Goal: Information Seeking & Learning: Find contact information

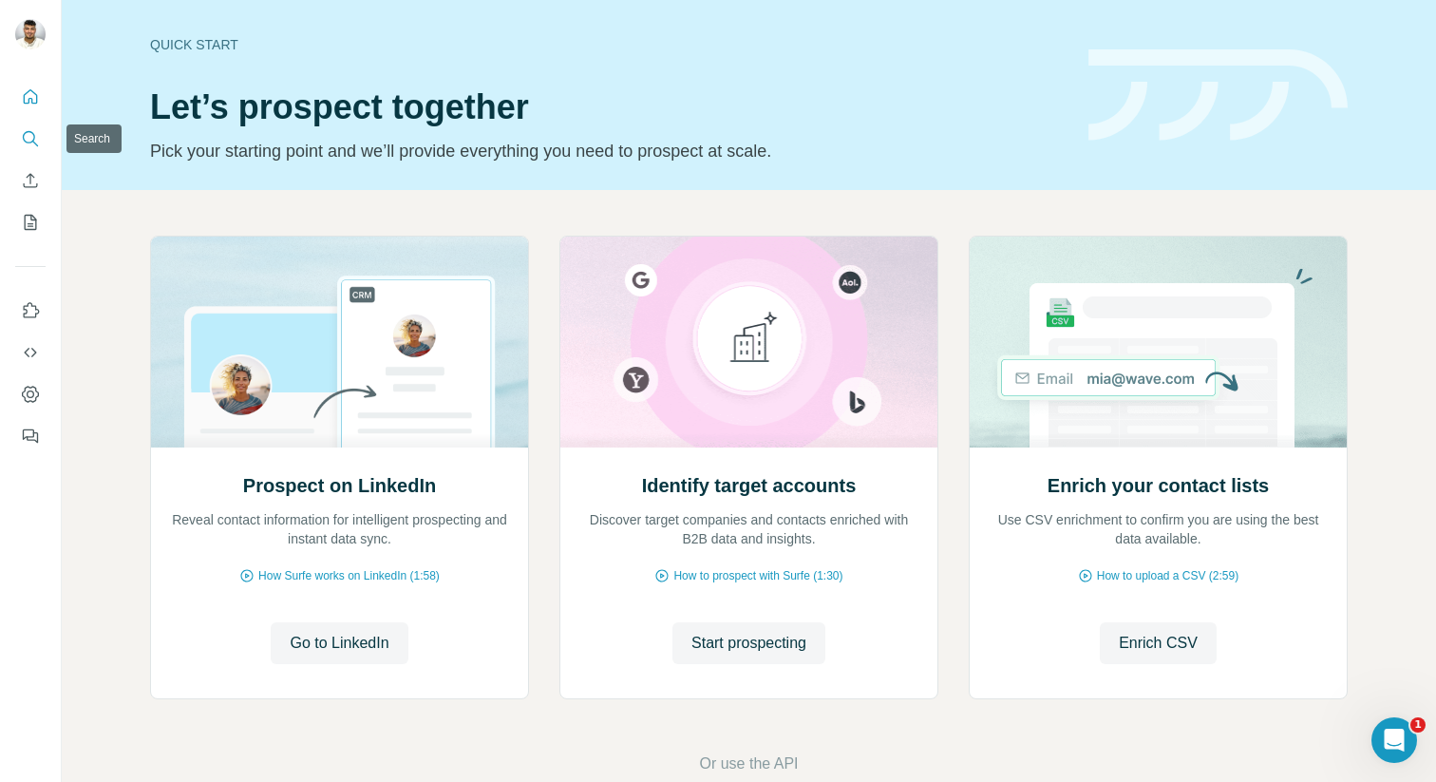
click at [21, 142] on button "Search" at bounding box center [30, 139] width 30 height 34
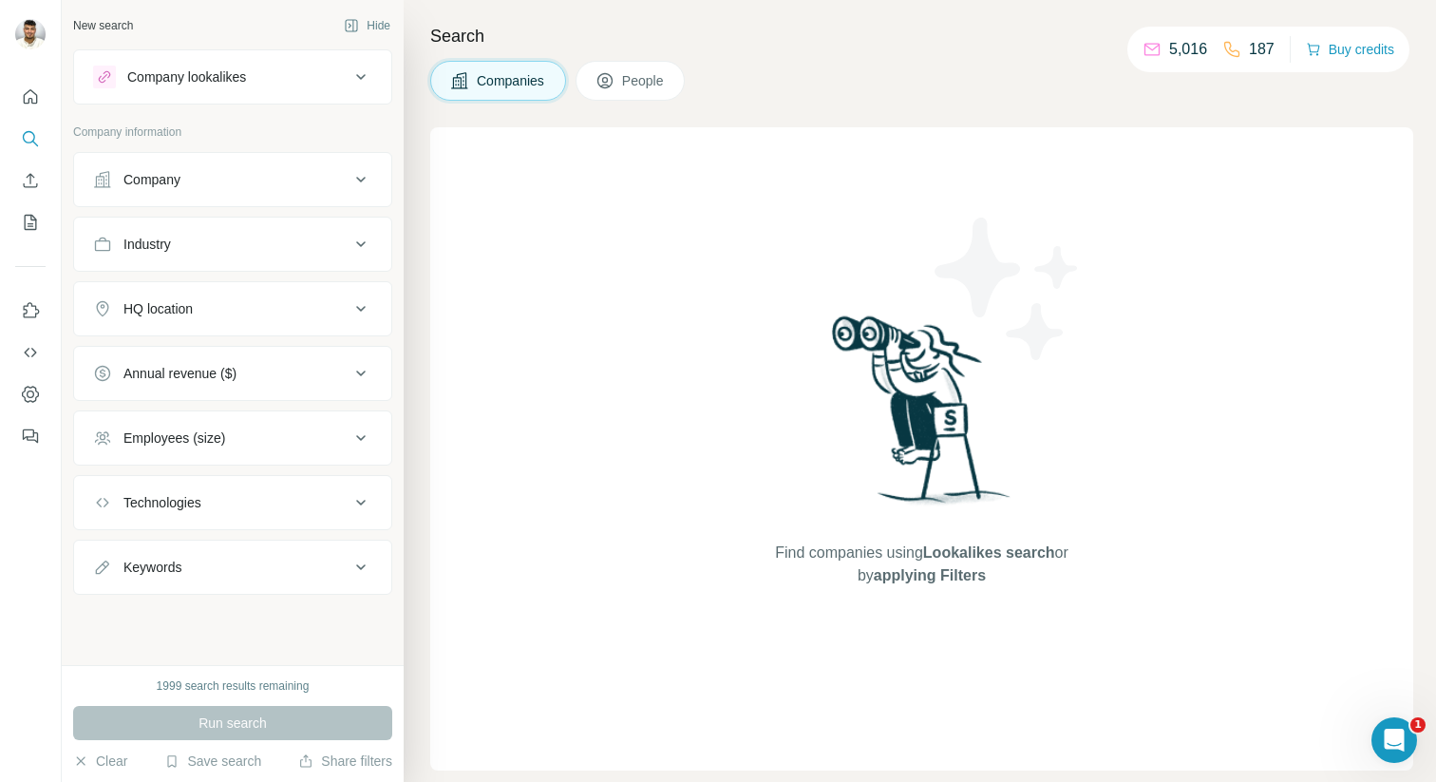
click at [253, 166] on button "Company" at bounding box center [232, 180] width 317 height 46
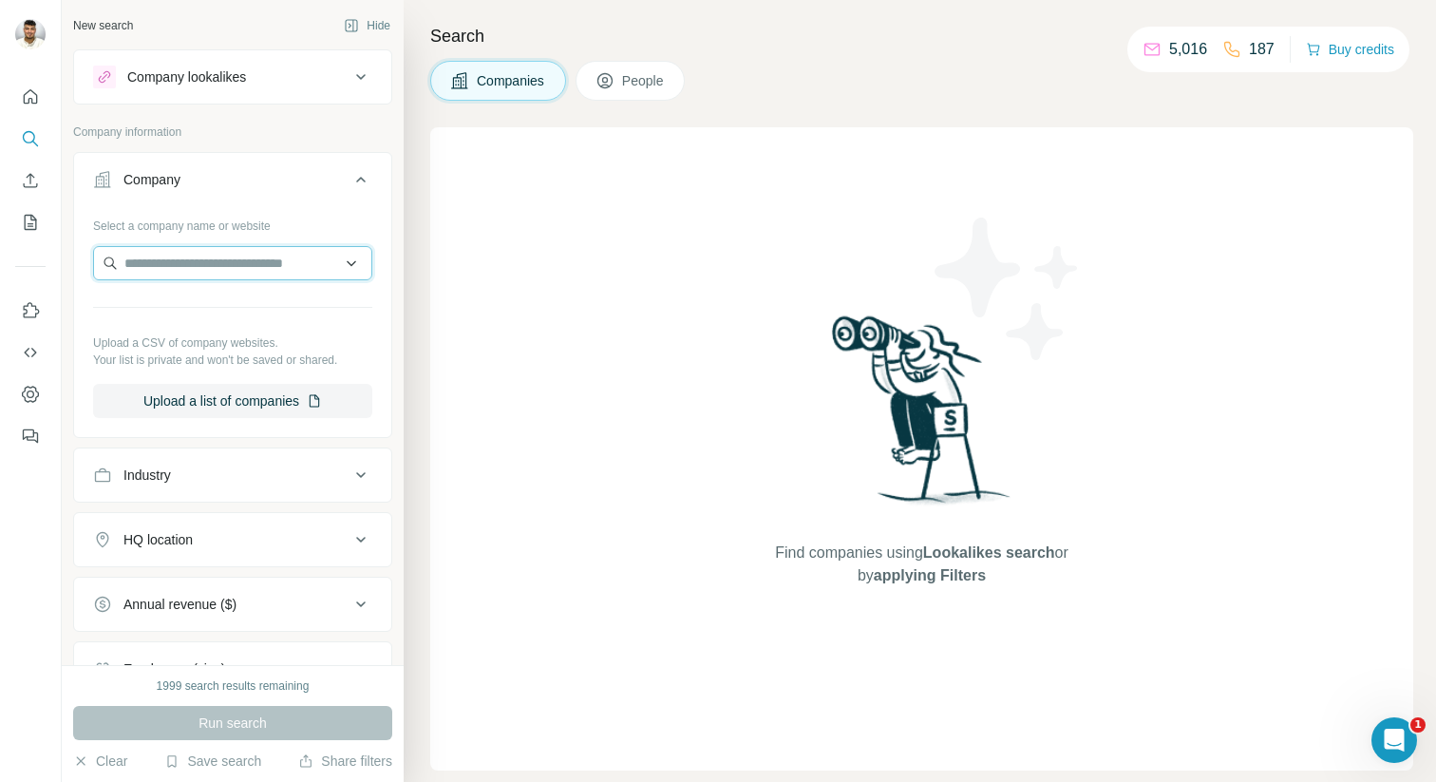
click at [244, 255] on input "text" at bounding box center [232, 263] width 279 height 34
paste input "**********"
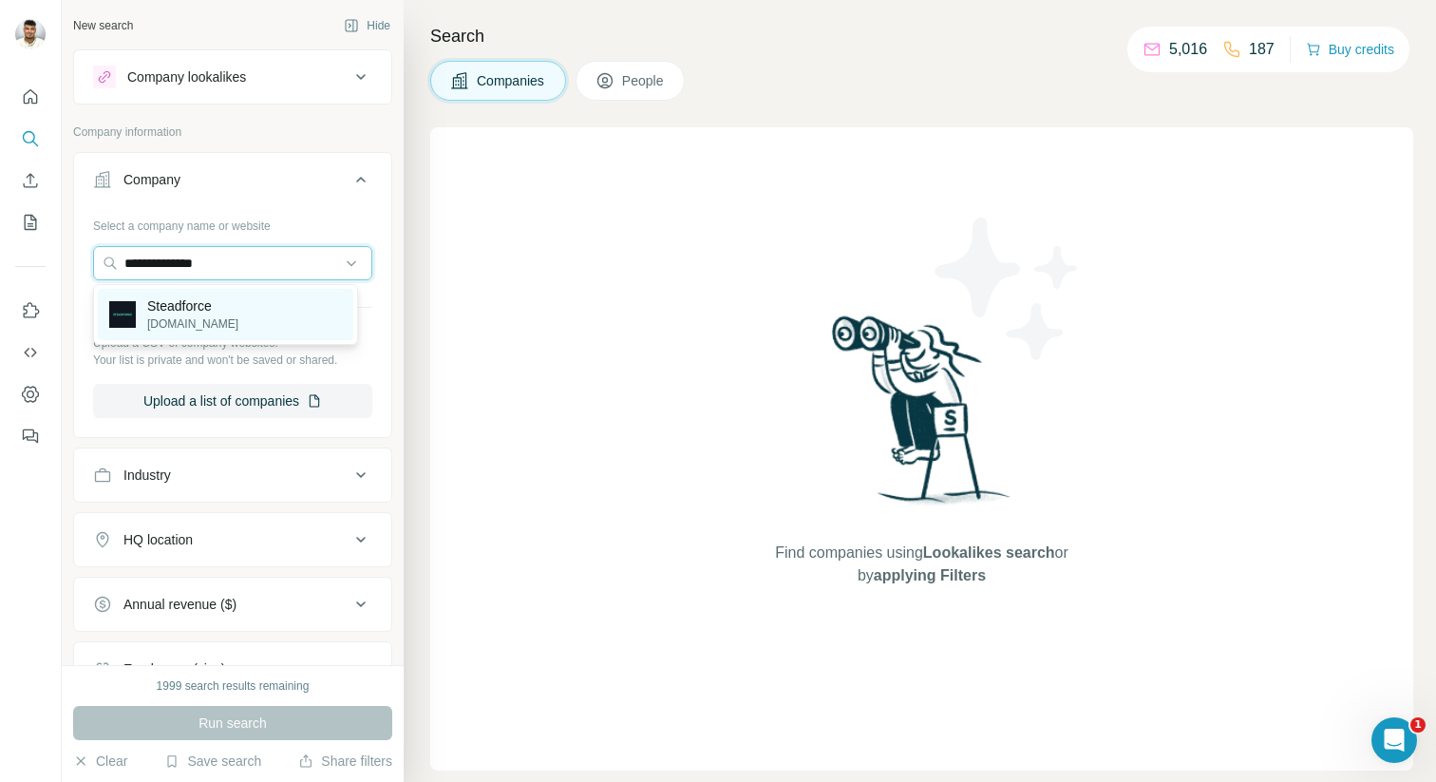
type input "**********"
click at [270, 321] on div "Steadforce [DOMAIN_NAME]" at bounding box center [226, 314] width 256 height 51
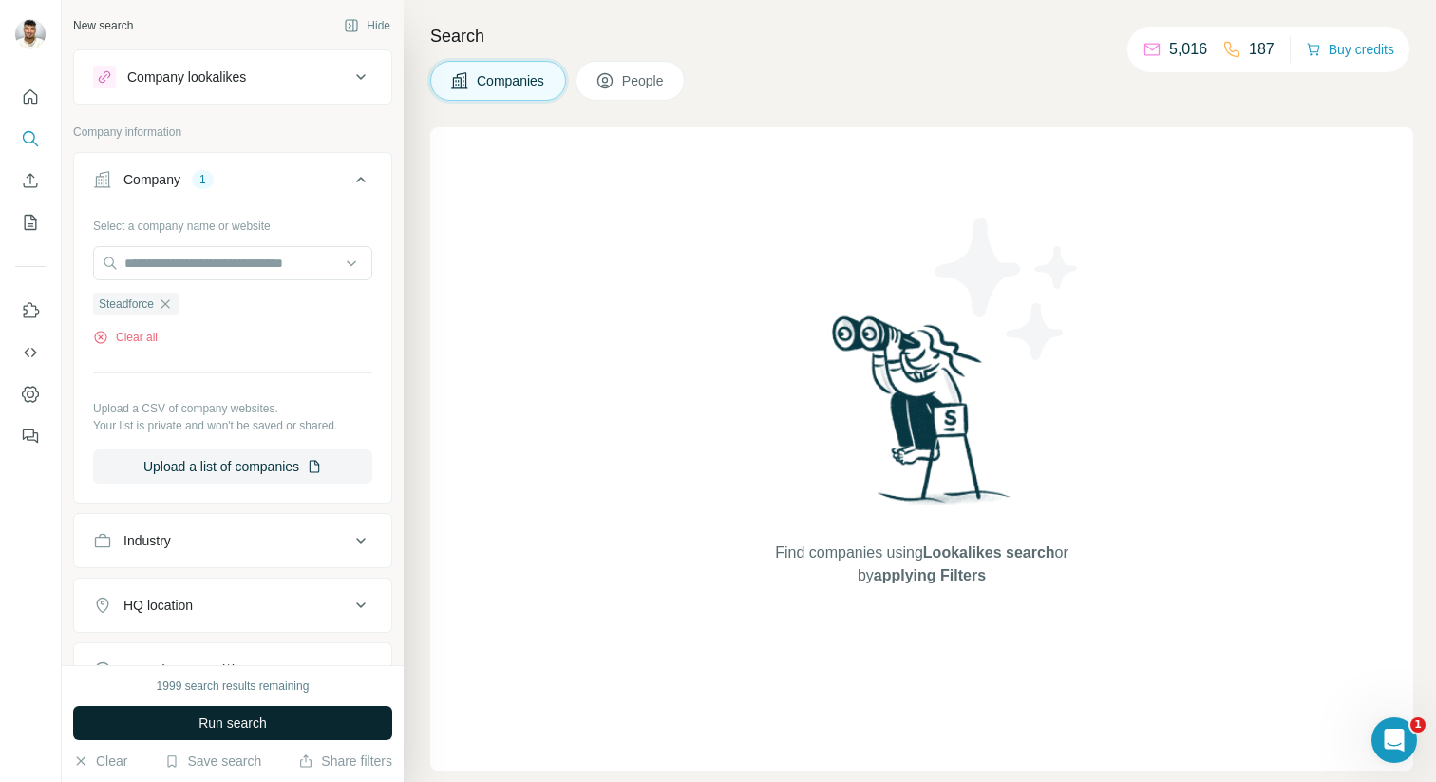
click at [201, 725] on span "Run search" at bounding box center [233, 722] width 68 height 19
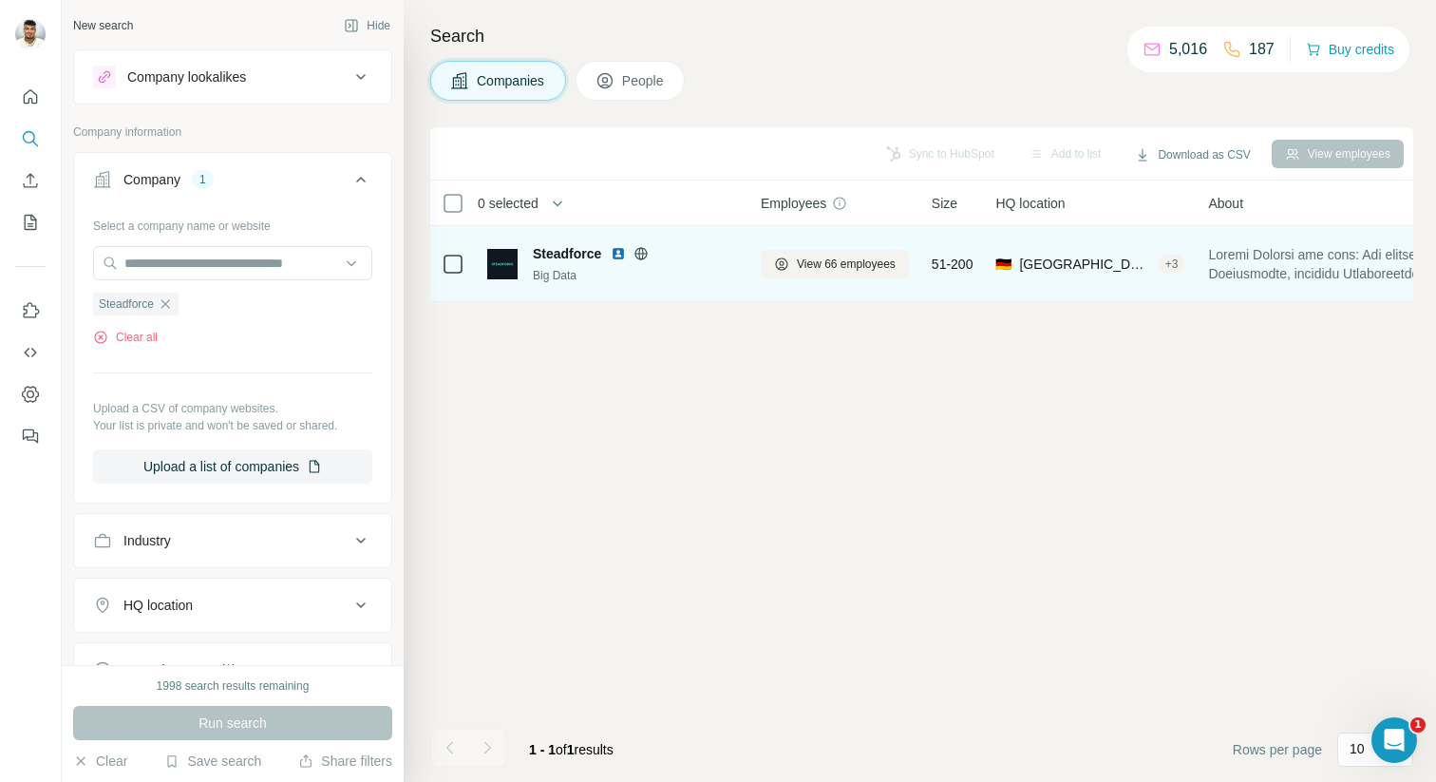
click at [579, 249] on span "Steadforce" at bounding box center [567, 253] width 68 height 19
click at [868, 258] on span "View 66 employees" at bounding box center [846, 264] width 99 height 17
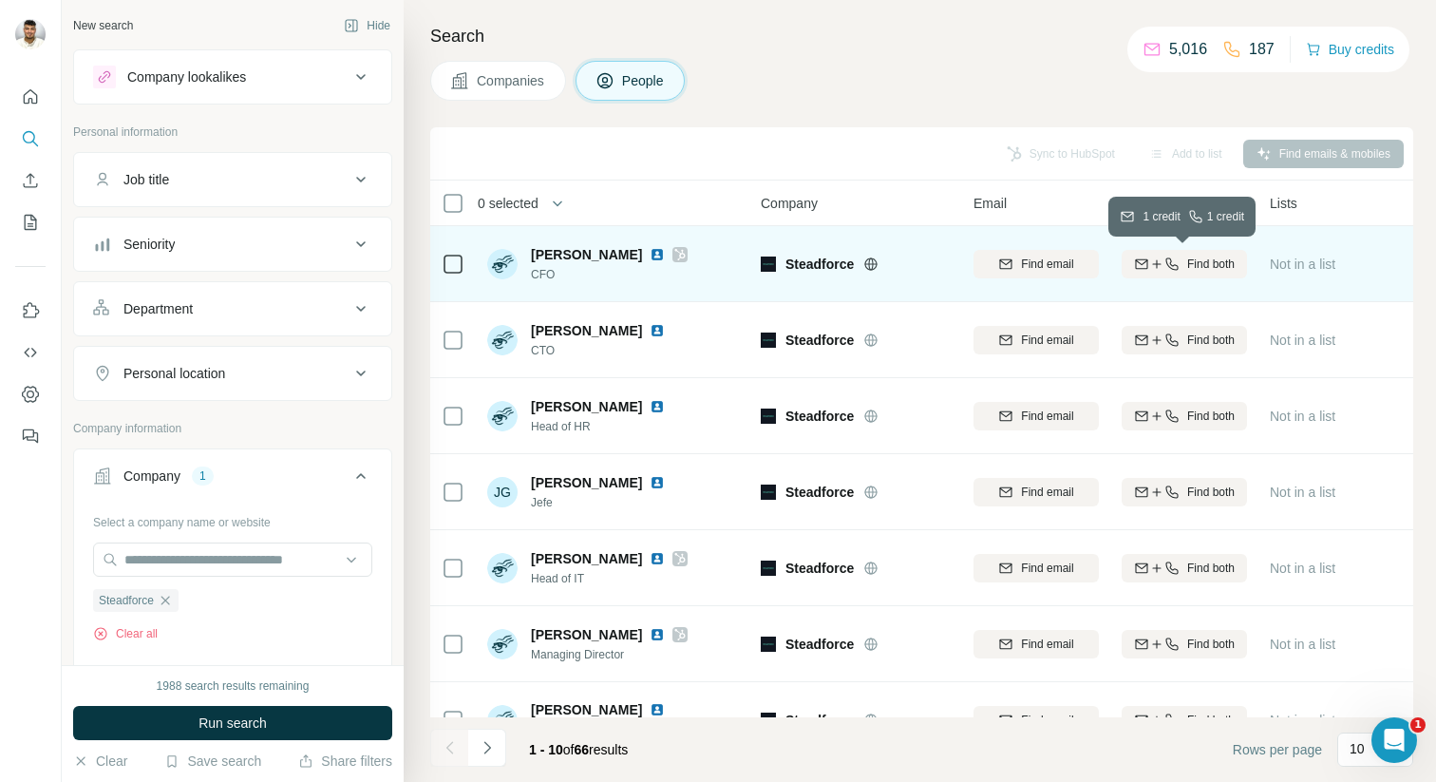
click at [1168, 263] on icon "button" at bounding box center [1172, 263] width 12 height 12
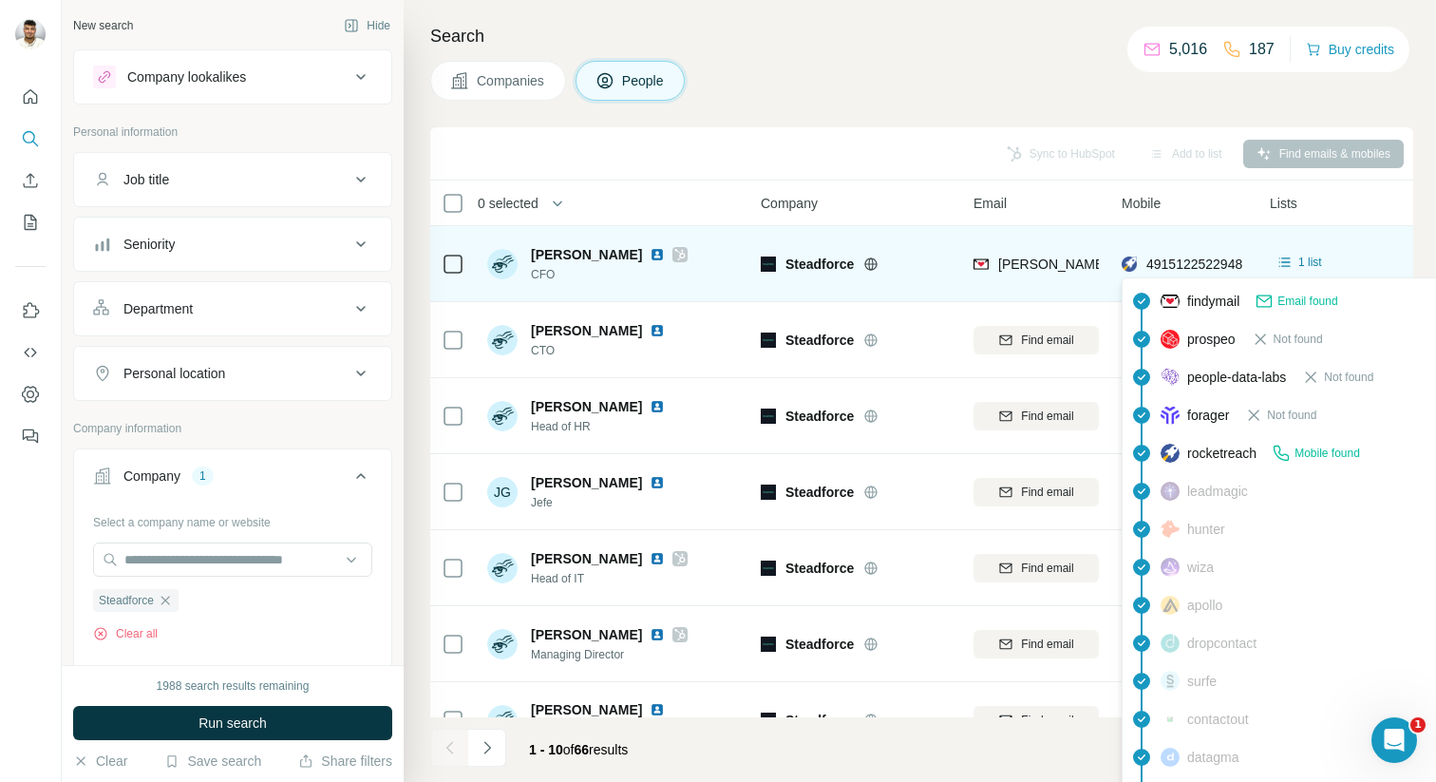
click at [1159, 262] on span "4915122522948" at bounding box center [1195, 263] width 96 height 15
drag, startPoint x: 1148, startPoint y: 260, endPoint x: 1222, endPoint y: 267, distance: 74.4
click at [1222, 267] on span "4915122522948" at bounding box center [1195, 263] width 96 height 15
click at [1231, 247] on div "4915122522948" at bounding box center [1184, 263] width 125 height 52
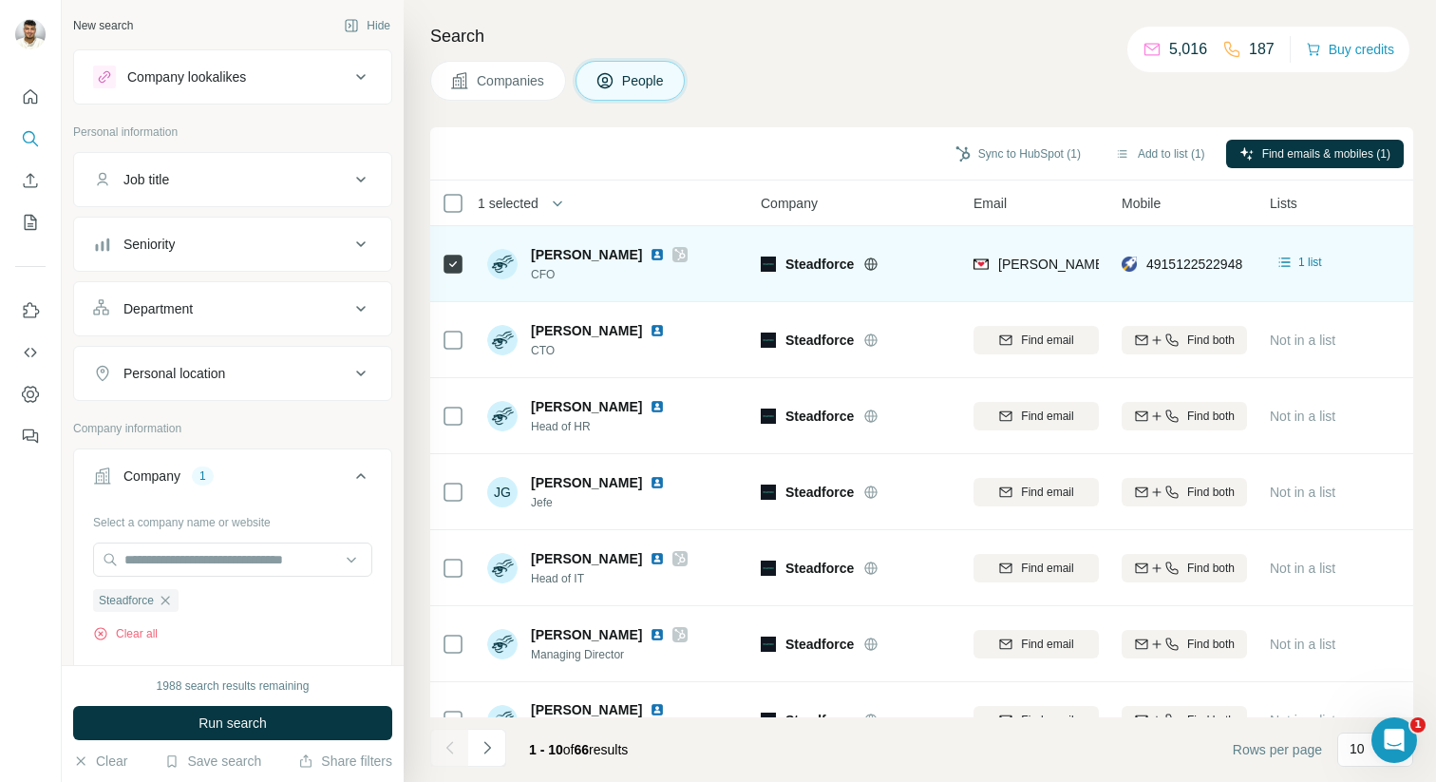
click at [593, 253] on span "[PERSON_NAME]" at bounding box center [586, 254] width 111 height 19
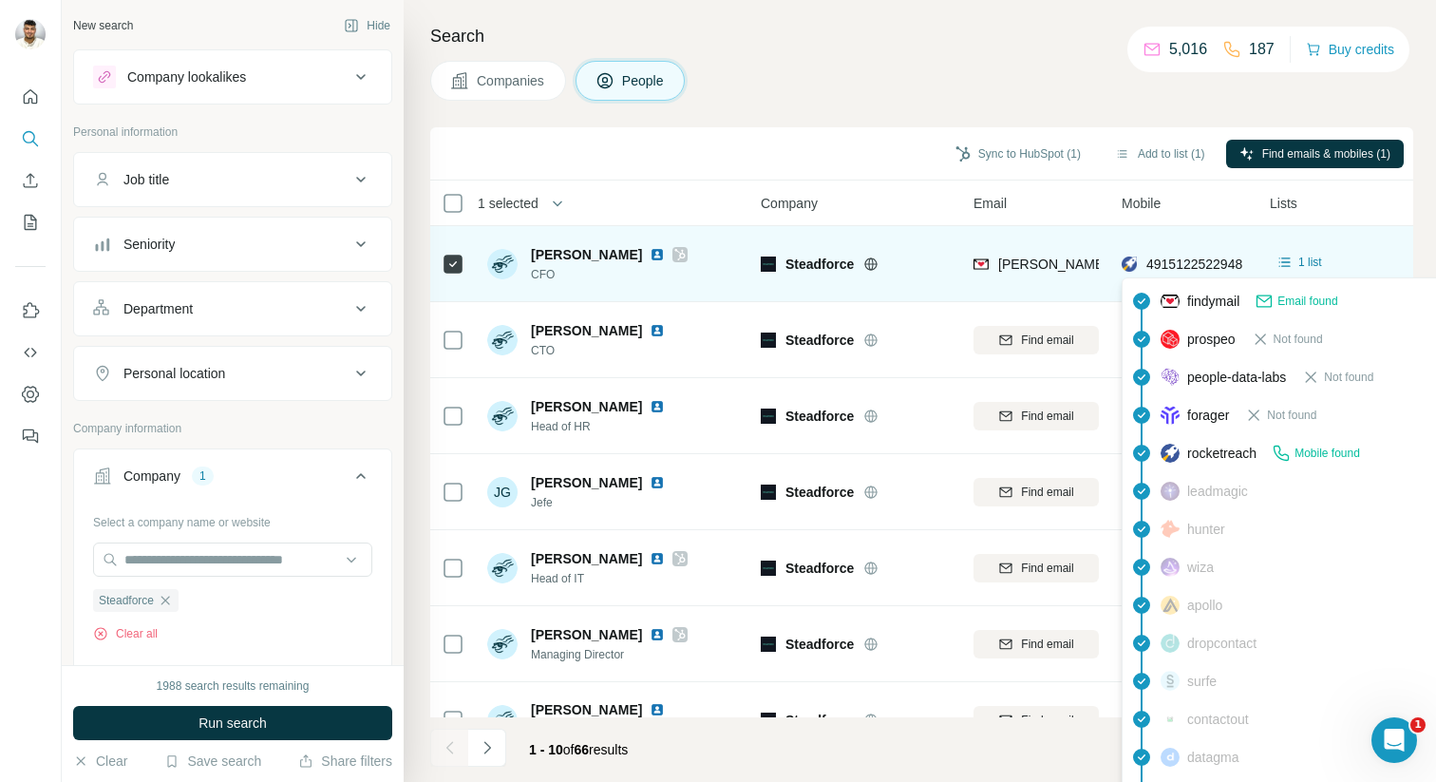
click at [1185, 274] on div "4915122522948" at bounding box center [1182, 266] width 121 height 23
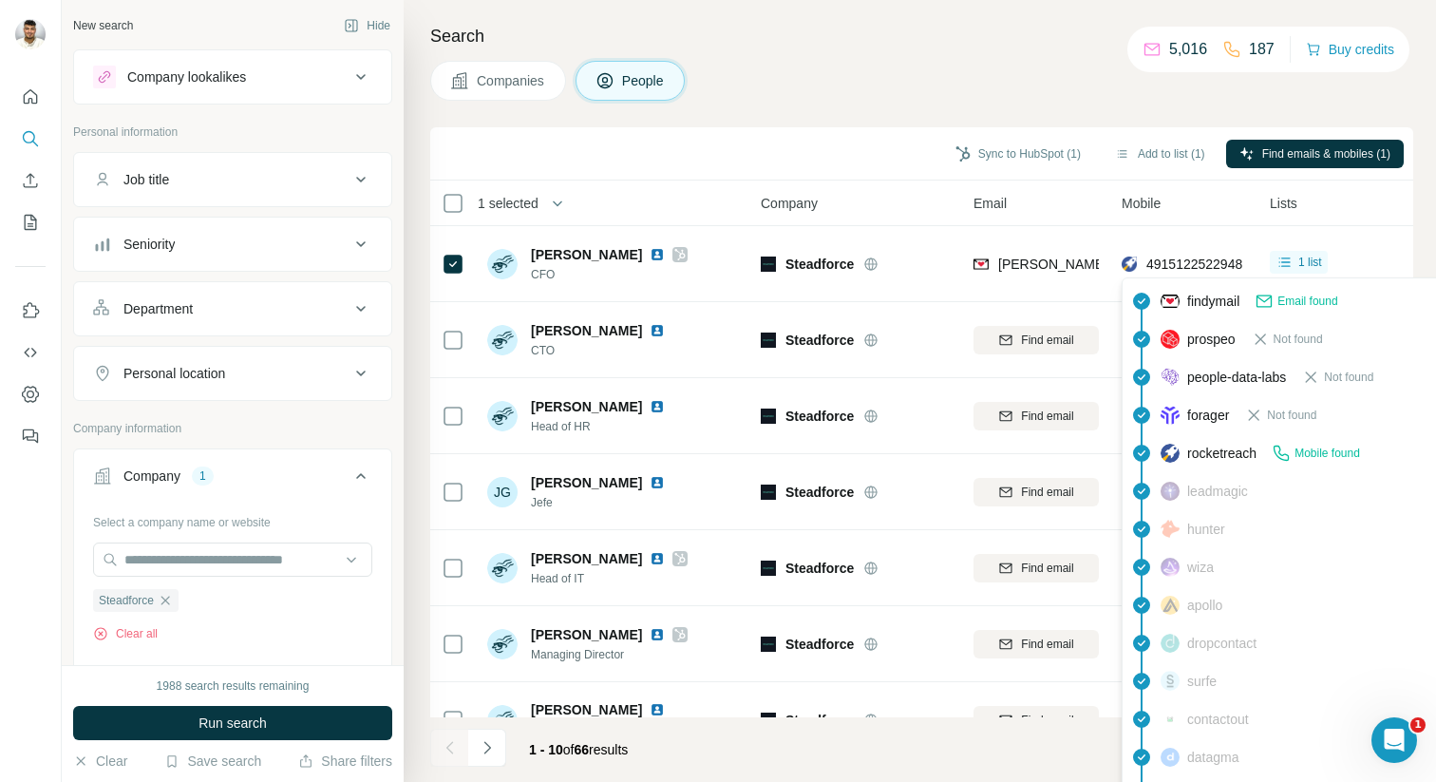
click at [1087, 203] on div "Email" at bounding box center [1036, 203] width 125 height 22
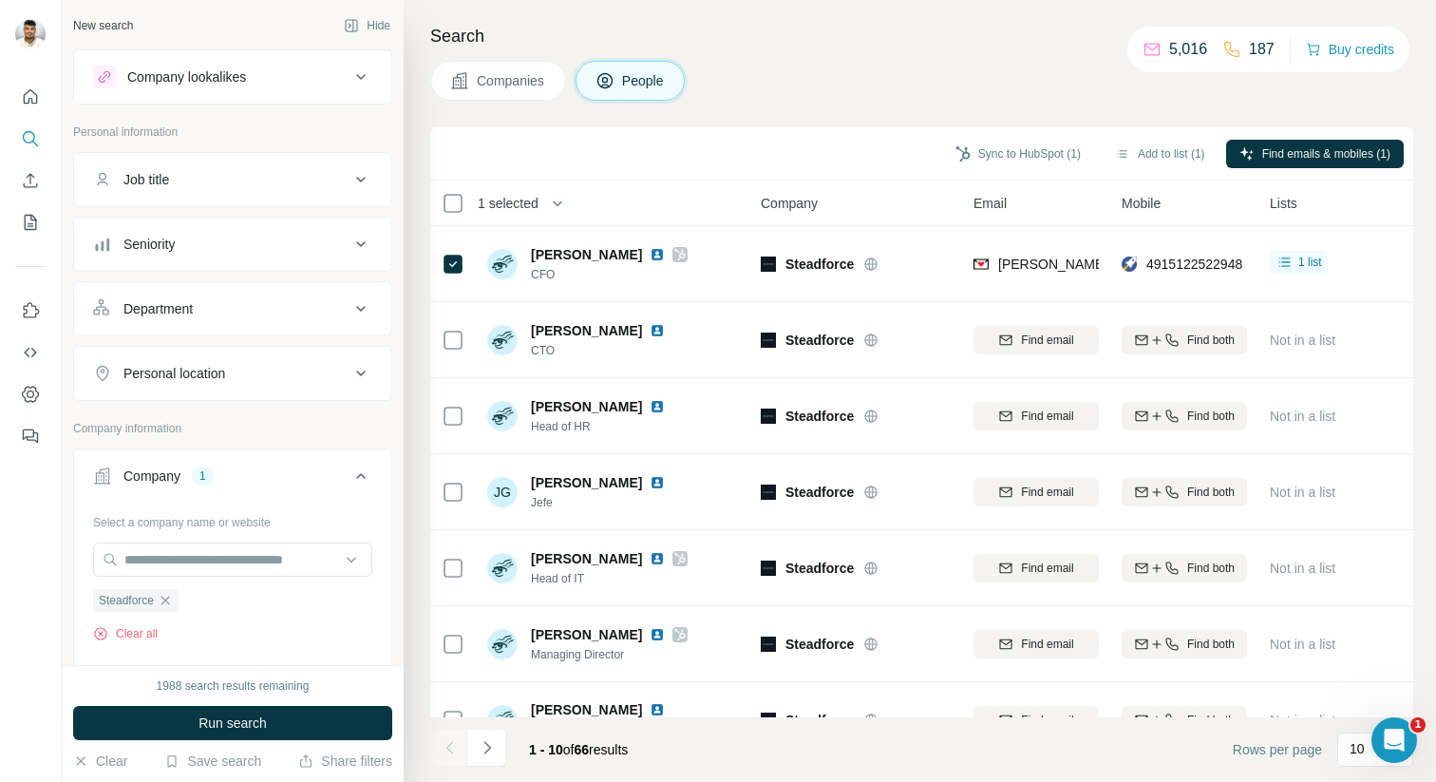
click at [1128, 189] on th "Mobile" at bounding box center [1185, 203] width 148 height 46
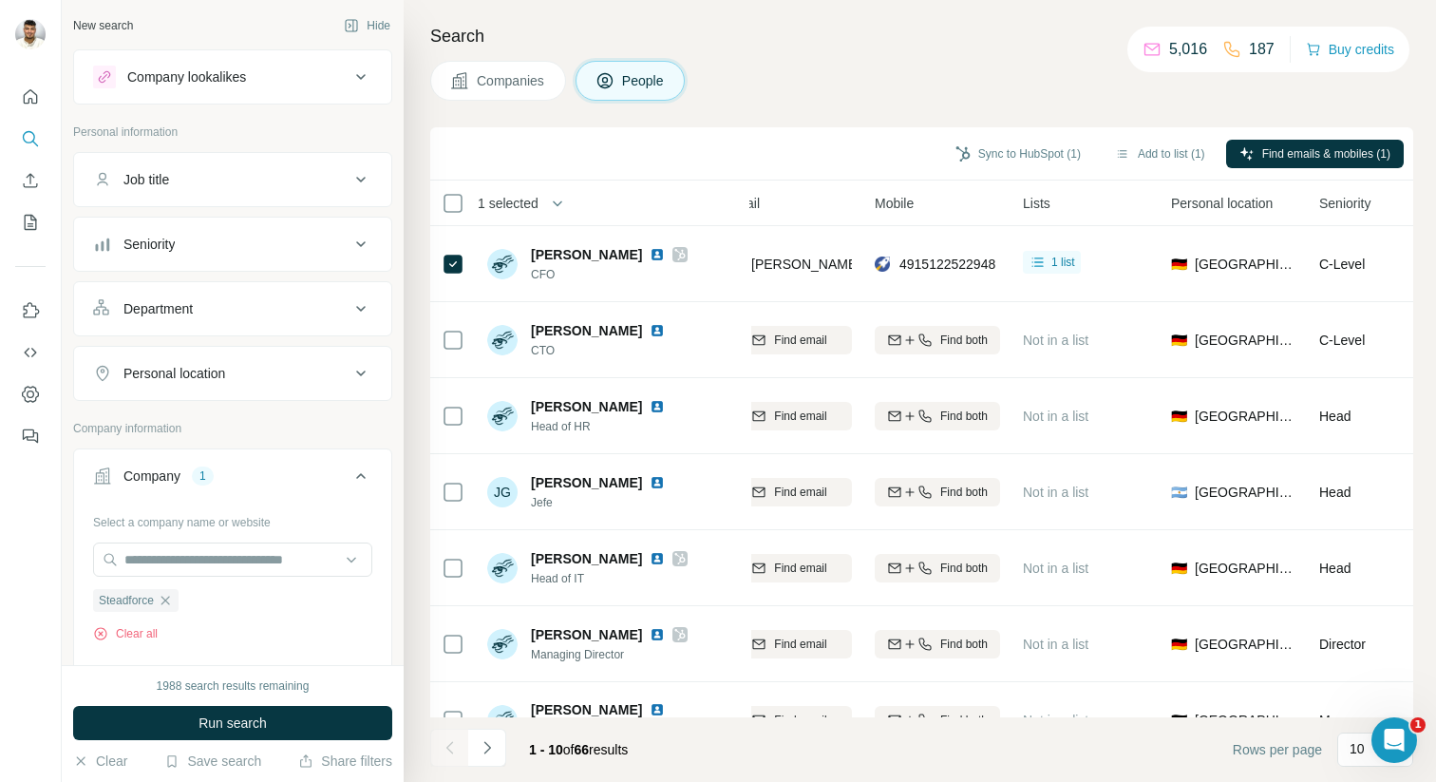
scroll to position [0, 245]
click at [983, 197] on div "Mobile" at bounding box center [939, 203] width 125 height 22
click at [1201, 102] on div "Search Companies People Sync to HubSpot (1) Add to list (1) Find emails & mobil…" at bounding box center [920, 391] width 1033 height 782
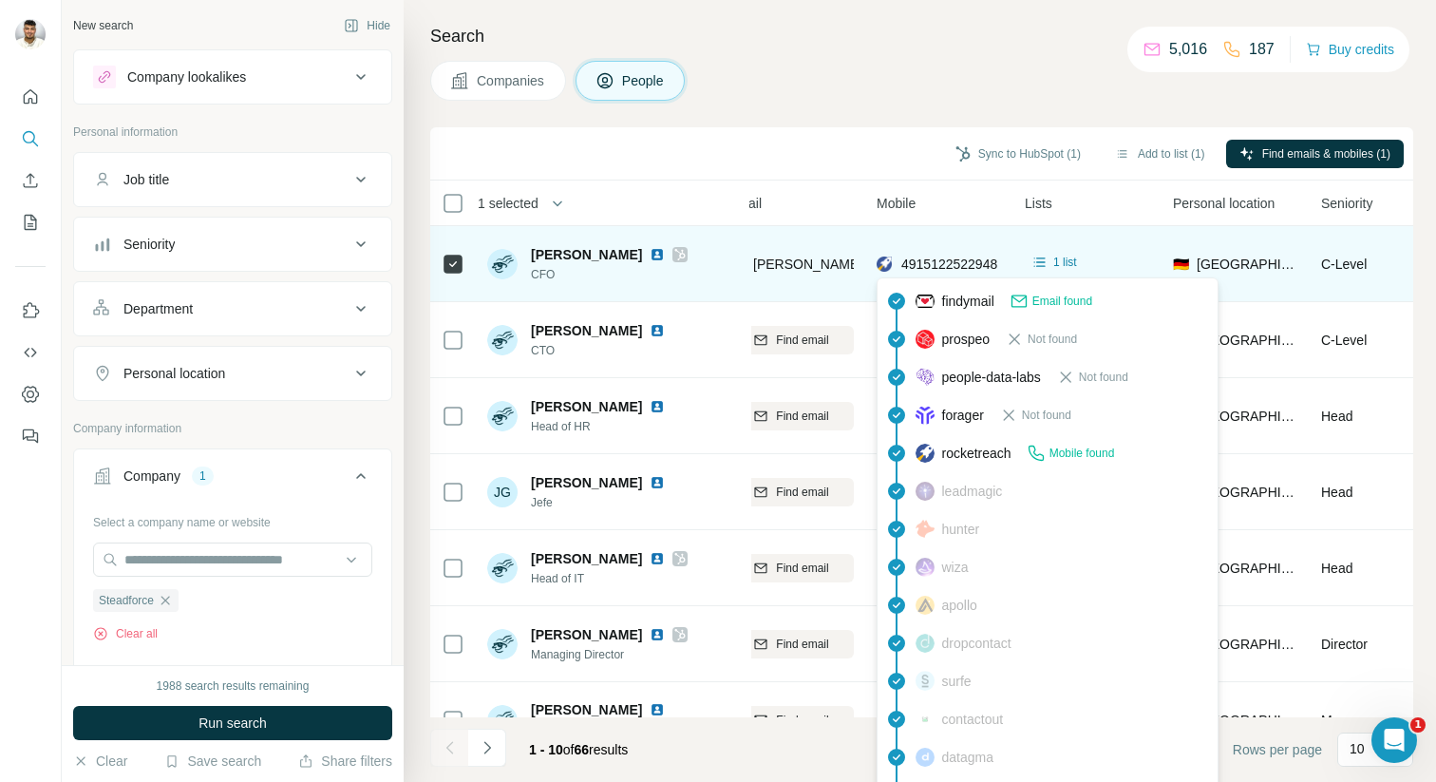
drag, startPoint x: 900, startPoint y: 275, endPoint x: 901, endPoint y: 257, distance: 18.1
click at [901, 267] on div "4915122522948" at bounding box center [937, 266] width 121 height 23
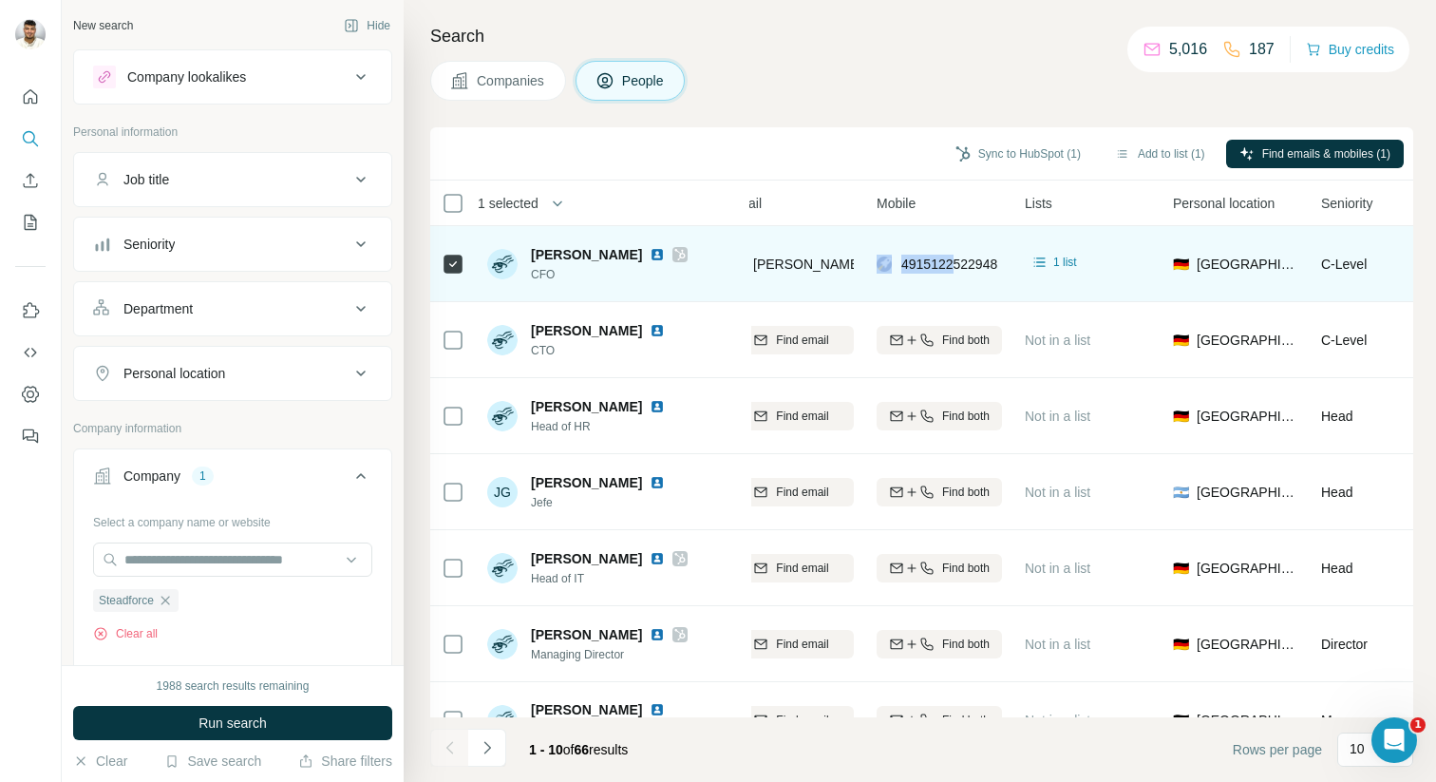
drag, startPoint x: 869, startPoint y: 256, endPoint x: 956, endPoint y: 271, distance: 87.6
click at [956, 271] on td "4915122522948" at bounding box center [939, 264] width 148 height 76
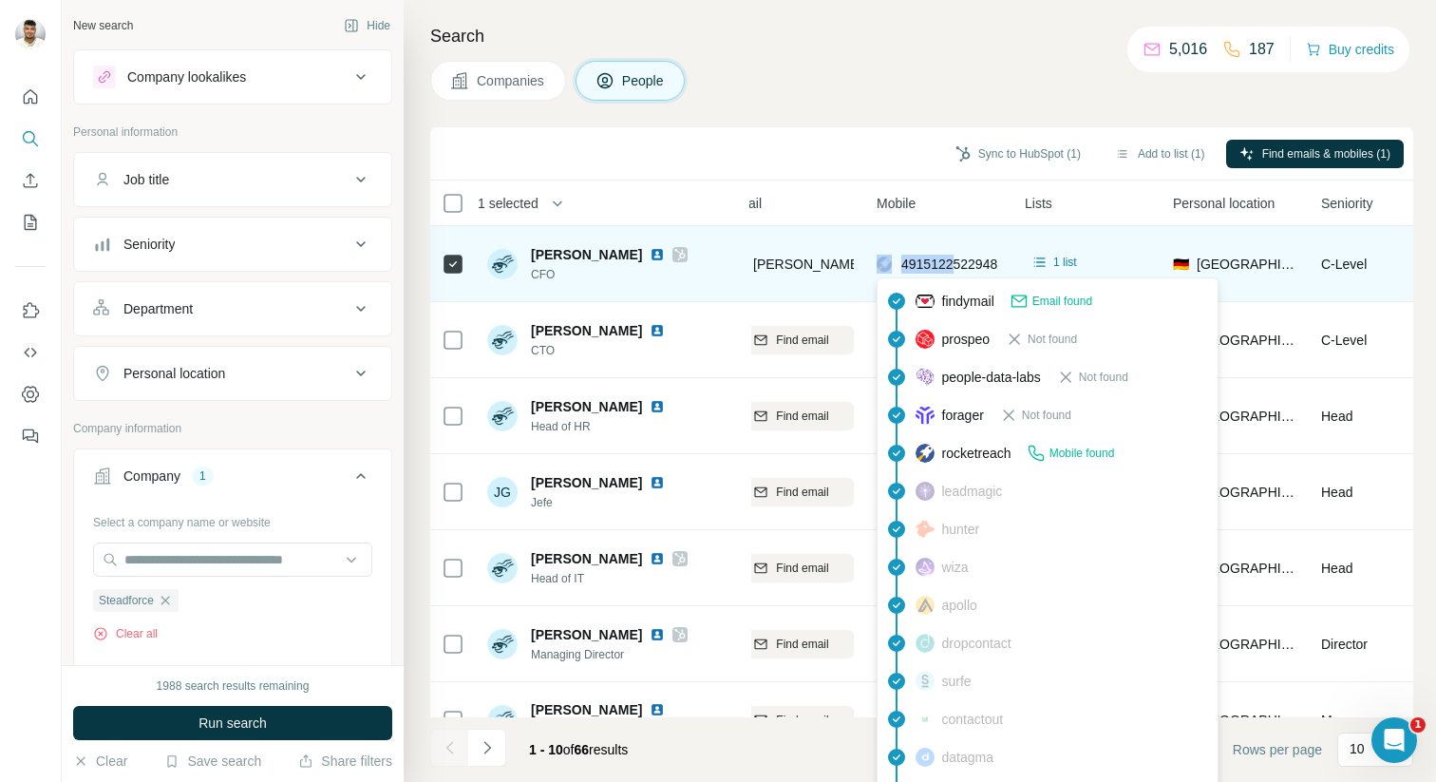
click at [882, 260] on img at bounding box center [884, 264] width 15 height 19
click at [938, 256] on span "4915122522948" at bounding box center [950, 263] width 96 height 15
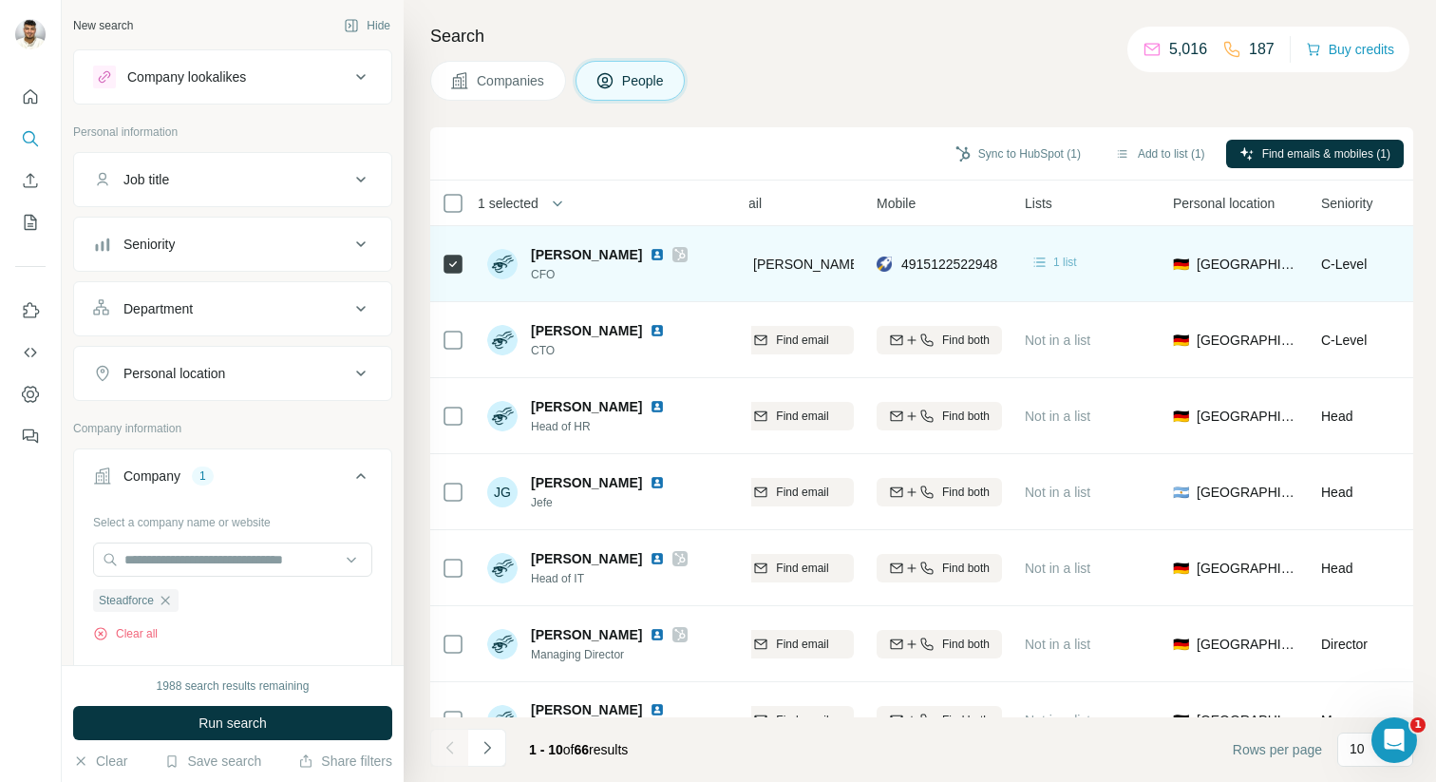
click at [1044, 256] on icon at bounding box center [1040, 262] width 19 height 19
click at [597, 255] on span "[PERSON_NAME]" at bounding box center [586, 254] width 111 height 19
click at [934, 226] on td "4915122522948" at bounding box center [939, 264] width 148 height 76
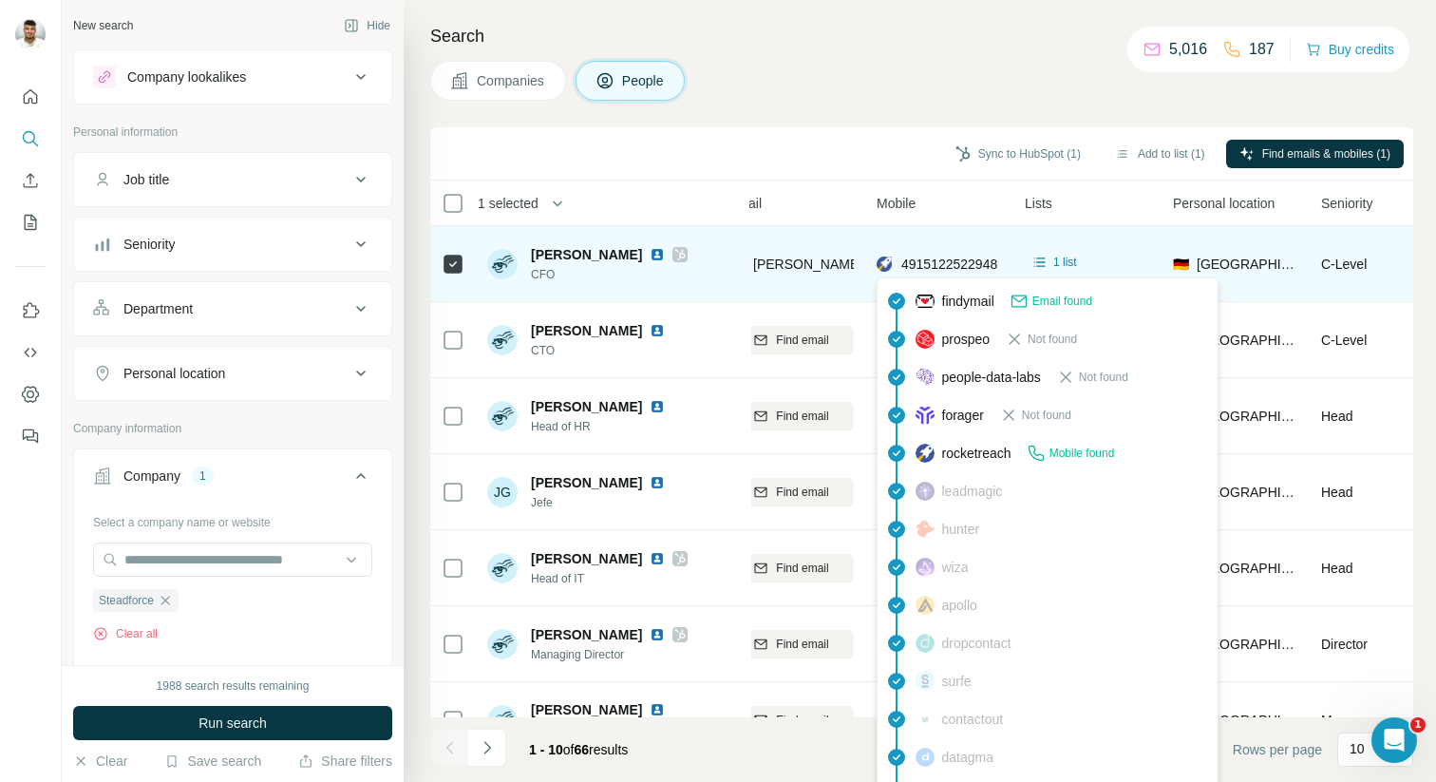
click at [926, 256] on span "4915122522948" at bounding box center [950, 263] width 96 height 15
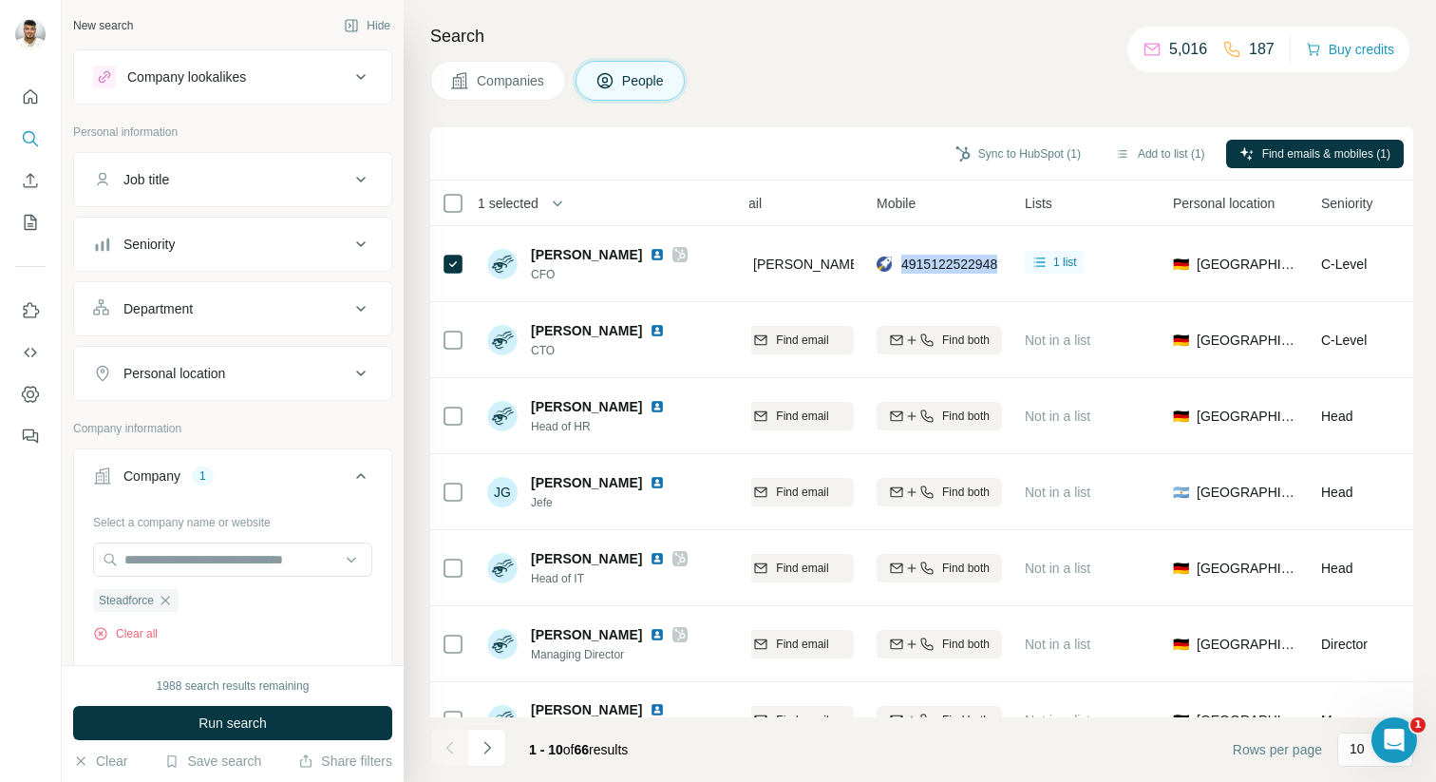
copy span "4915122522948"
